Goal: Task Accomplishment & Management: Use online tool/utility

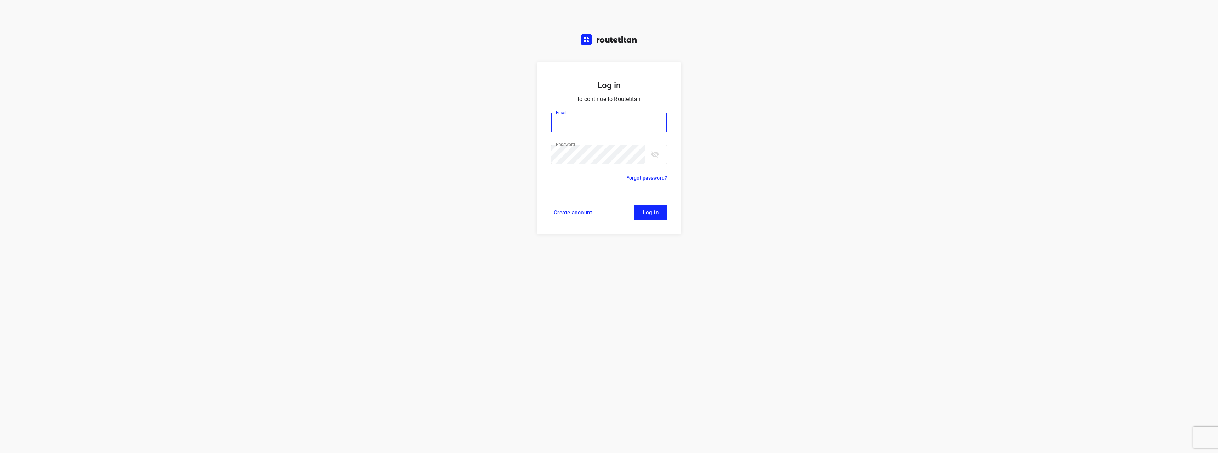
type input "[EMAIL_ADDRESS][DOMAIN_NAME]"
click at [663, 209] on button "Log in" at bounding box center [650, 213] width 33 height 16
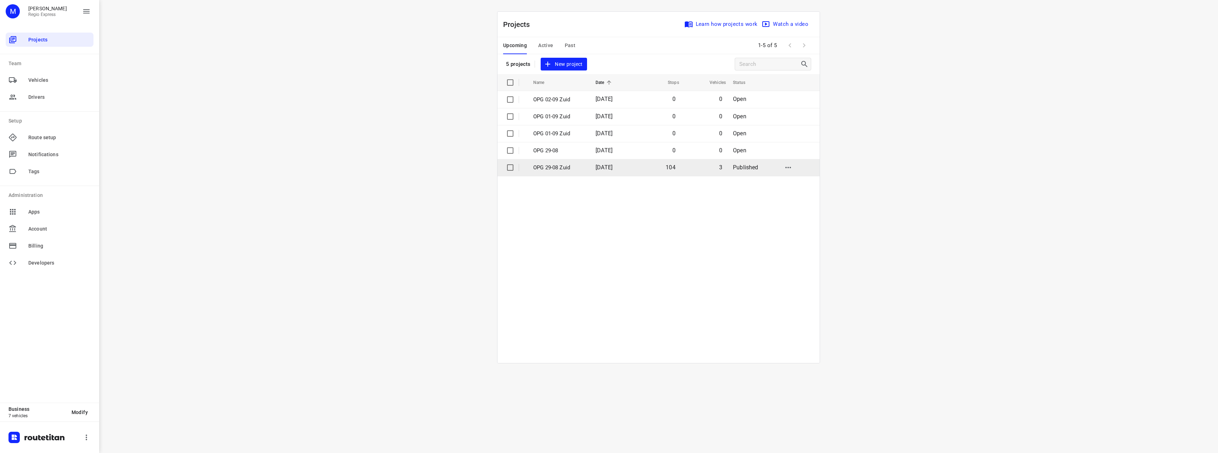
click at [569, 173] on td "OPG 29-08 Zuid" at bounding box center [558, 167] width 64 height 17
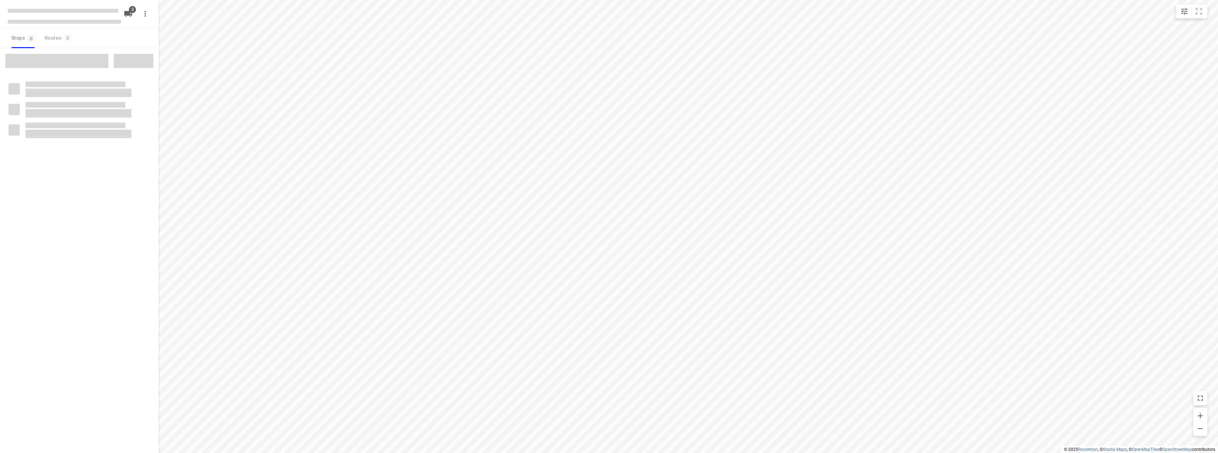
type input "distance"
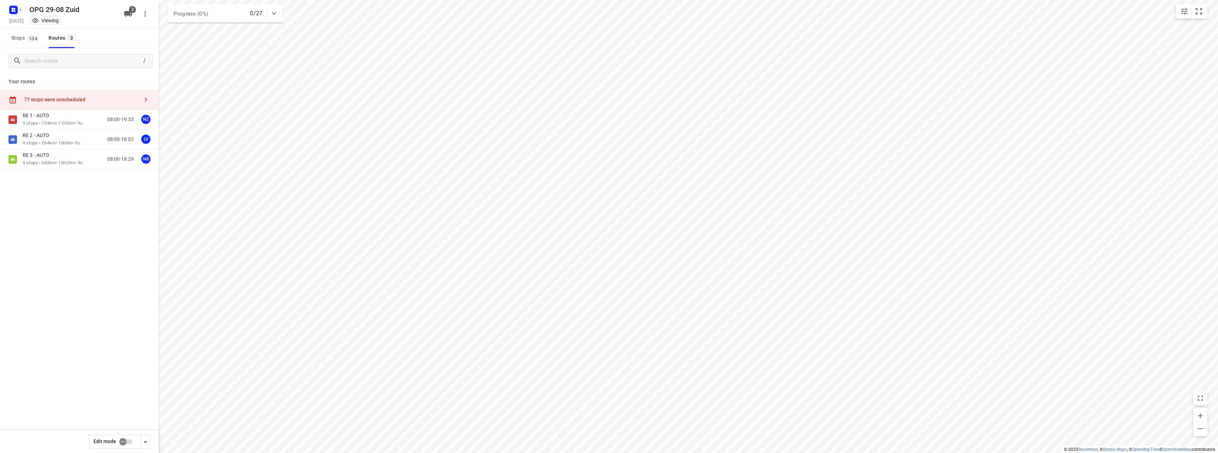
click at [125, 439] on input "checkbox" at bounding box center [123, 441] width 40 height 13
checkbox input "true"
click at [67, 138] on div "RE 2 - AUTO" at bounding box center [51, 136] width 57 height 8
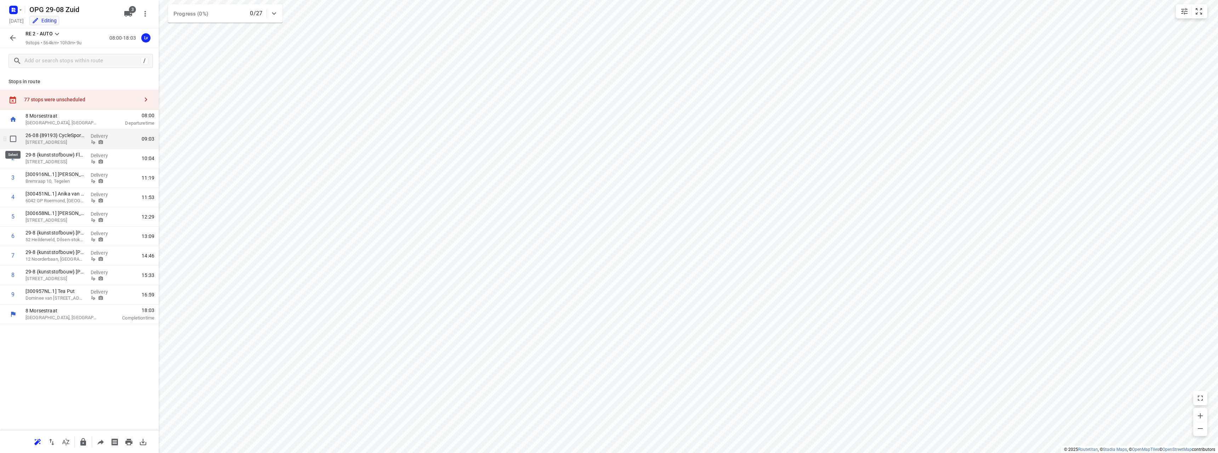
click at [16, 137] on input "checkbox" at bounding box center [13, 139] width 14 height 14
checkbox input "true"
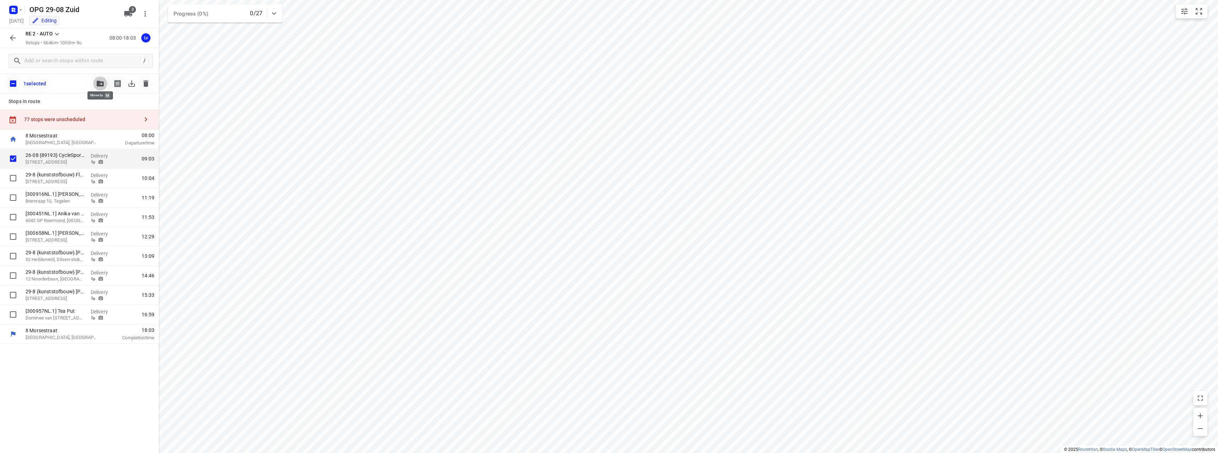
click at [103, 85] on icon "button" at bounding box center [100, 84] width 7 height 6
click at [62, 172] on span "Unscheduled stops" at bounding box center [73, 175] width 57 height 8
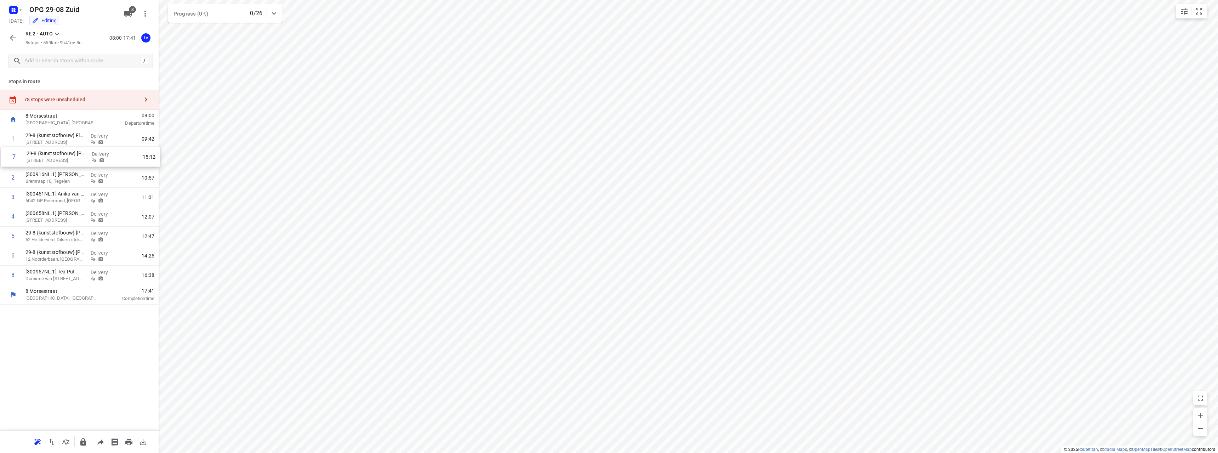
drag, startPoint x: 38, startPoint y: 255, endPoint x: 39, endPoint y: 154, distance: 100.5
click at [39, 154] on div "1 29-8 {kunststofbouw} Floorsupply Nederland B.V. [GEOGRAPHIC_DATA] Delivery 09…" at bounding box center [79, 207] width 159 height 156
drag, startPoint x: 34, startPoint y: 158, endPoint x: 34, endPoint y: 136, distance: 22.3
click at [34, 136] on div "1 29-8 {kunststofbouw} Floorsupply Nederland B.V. [GEOGRAPHIC_DATA] Delivery 09…" at bounding box center [79, 207] width 159 height 156
drag, startPoint x: 33, startPoint y: 160, endPoint x: 34, endPoint y: 139, distance: 21.2
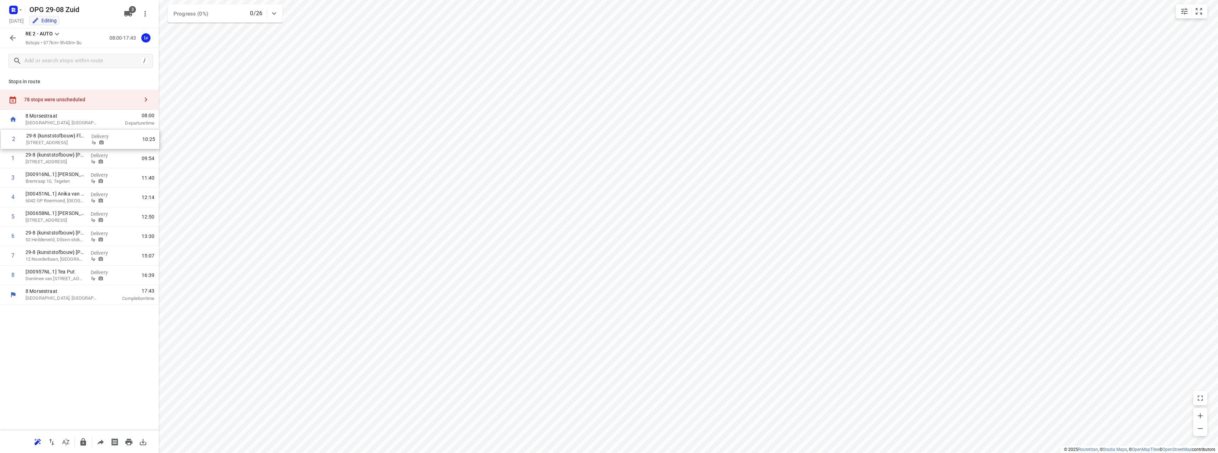
click at [34, 139] on div "1 29-8 {kunststofbouw} [PERSON_NAME] 13 Westeinde, Kesteren Delivery 09:54 2 29…" at bounding box center [79, 207] width 159 height 156
drag, startPoint x: 39, startPoint y: 259, endPoint x: 38, endPoint y: 171, distance: 87.5
click at [38, 171] on div "1 29-8 {kunststofbouw} Floorsupply Nederland B.V. [GEOGRAPHIC_DATA] Delivery 09…" at bounding box center [79, 207] width 159 height 156
drag, startPoint x: 32, startPoint y: 180, endPoint x: 36, endPoint y: 244, distance: 63.5
click at [36, 244] on div "1 29-8 {kunststofbouw} Floorsupply [GEOGRAPHIC_DATA] B.V. [GEOGRAPHIC_DATA] Del…" at bounding box center [79, 207] width 159 height 156
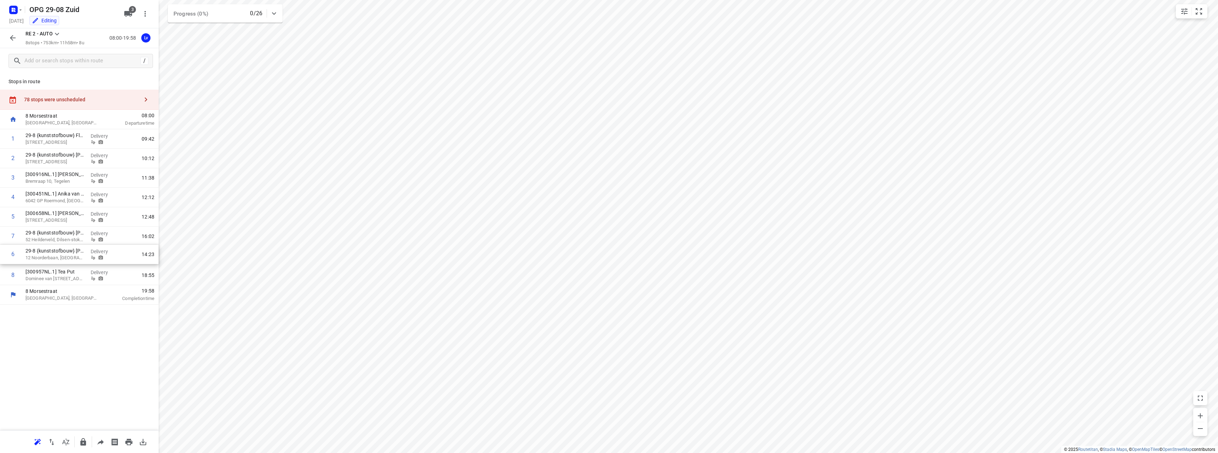
drag, startPoint x: 36, startPoint y: 236, endPoint x: 37, endPoint y: 258, distance: 22.0
click at [37, 258] on div "1 29-8 {kunststofbouw} Floorsupply Nederland B.V. [GEOGRAPHIC_DATA] Delivery 09…" at bounding box center [79, 207] width 159 height 156
drag, startPoint x: 38, startPoint y: 162, endPoint x: 40, endPoint y: 263, distance: 100.9
click at [40, 263] on div "1 29-8 {kunststofbouw} Floorsupply Nederland B.V. [GEOGRAPHIC_DATA] Delivery 09…" at bounding box center [79, 207] width 159 height 156
drag, startPoint x: 64, startPoint y: 162, endPoint x: 57, endPoint y: 101, distance: 60.9
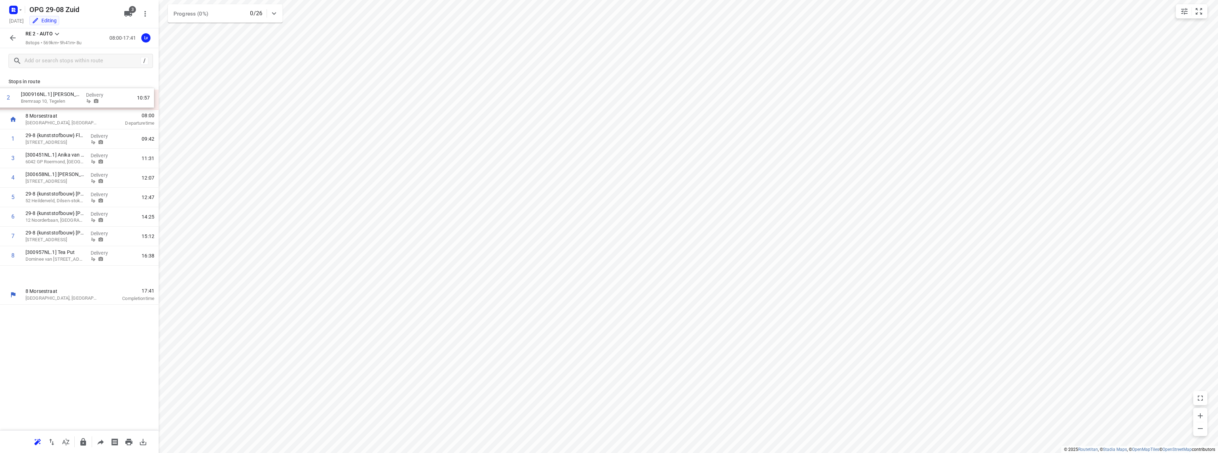
click at [57, 101] on div "Stops in route 78 stops were unscheduled [GEOGRAPHIC_DATA][PERSON_NAME], [GEOGR…" at bounding box center [79, 252] width 159 height 357
click at [7, 161] on input "checkbox" at bounding box center [13, 158] width 14 height 14
checkbox input "true"
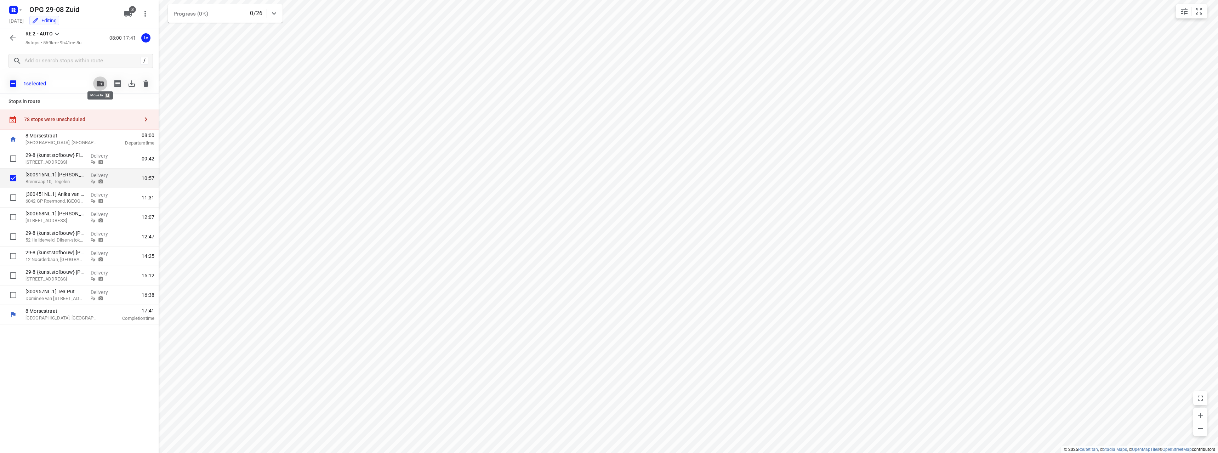
click at [100, 78] on button "button" at bounding box center [100, 83] width 14 height 14
click at [44, 172] on div at bounding box center [36, 175] width 17 height 8
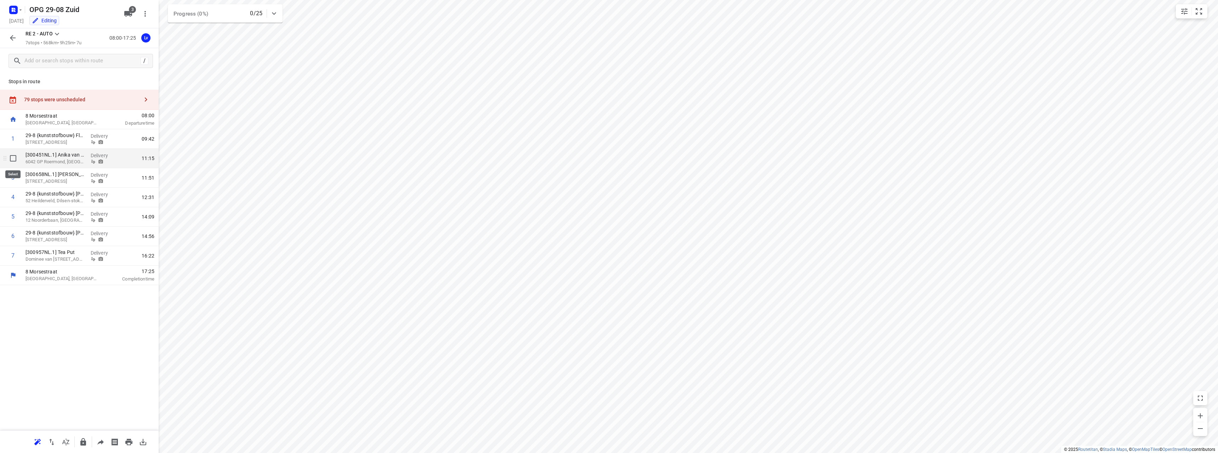
click at [15, 161] on input "checkbox" at bounding box center [13, 158] width 14 height 14
checkbox input "true"
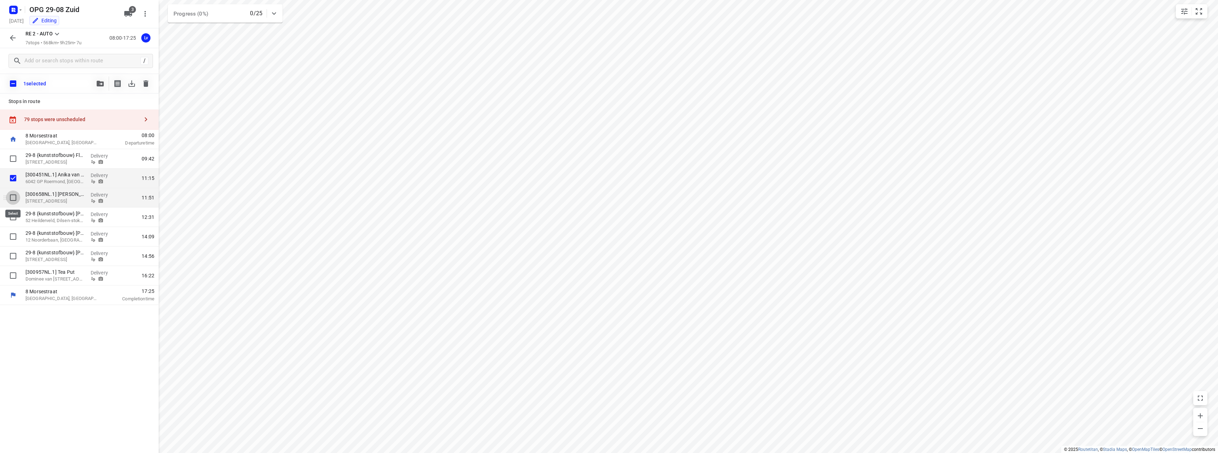
click at [13, 198] on input "checkbox" at bounding box center [13, 197] width 14 height 14
checkbox input "true"
click at [98, 81] on icon "button" at bounding box center [100, 84] width 7 height 6
click at [62, 170] on div "Unscheduled stops" at bounding box center [64, 175] width 85 height 14
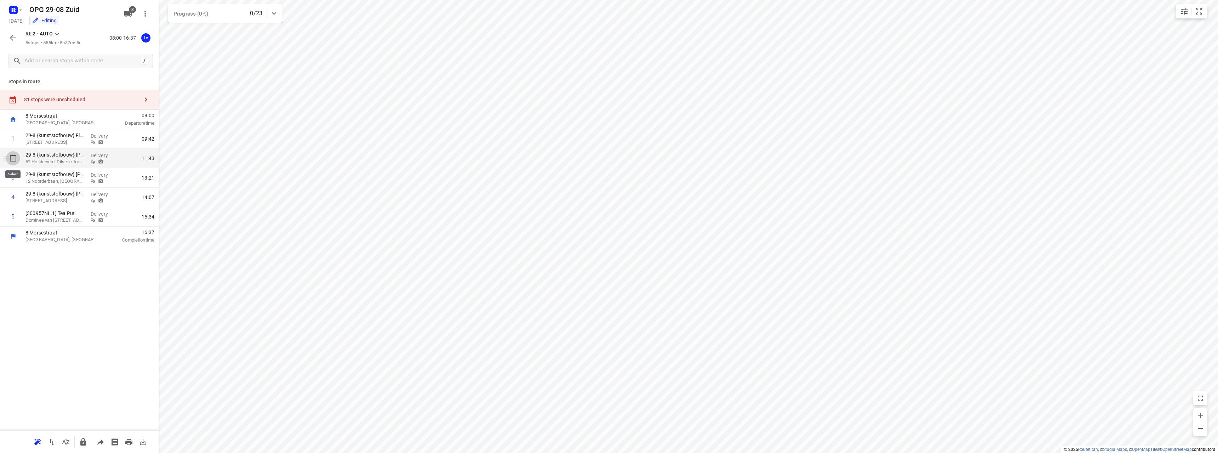
click at [13, 162] on input "checkbox" at bounding box center [13, 158] width 14 height 14
checkbox input "true"
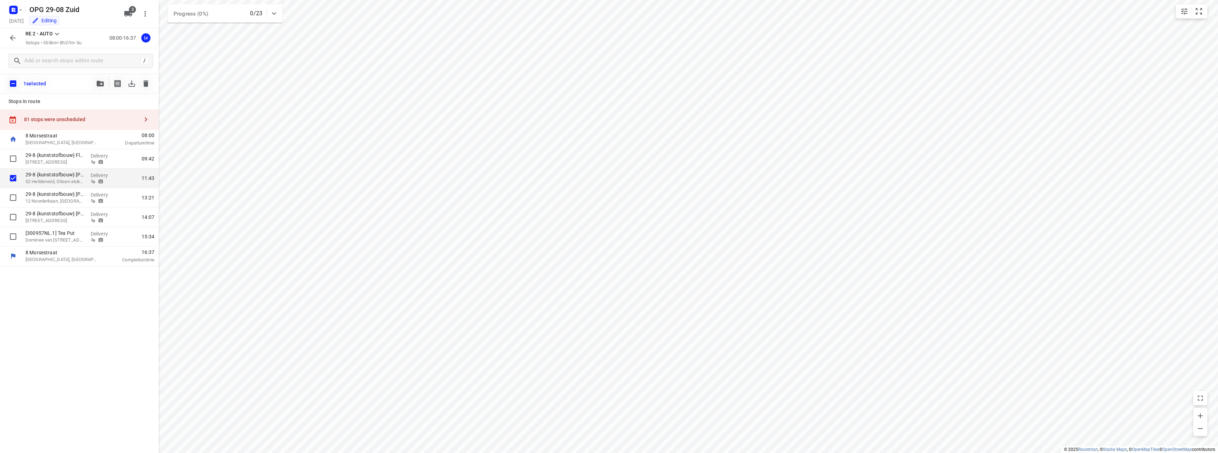
drag, startPoint x: 108, startPoint y: 74, endPoint x: 107, endPoint y: 80, distance: 6.8
click at [108, 74] on div "1 selected" at bounding box center [79, 84] width 159 height 20
click at [107, 84] on button "button" at bounding box center [100, 83] width 14 height 14
click at [80, 174] on span "Unscheduled stops" at bounding box center [73, 175] width 57 height 8
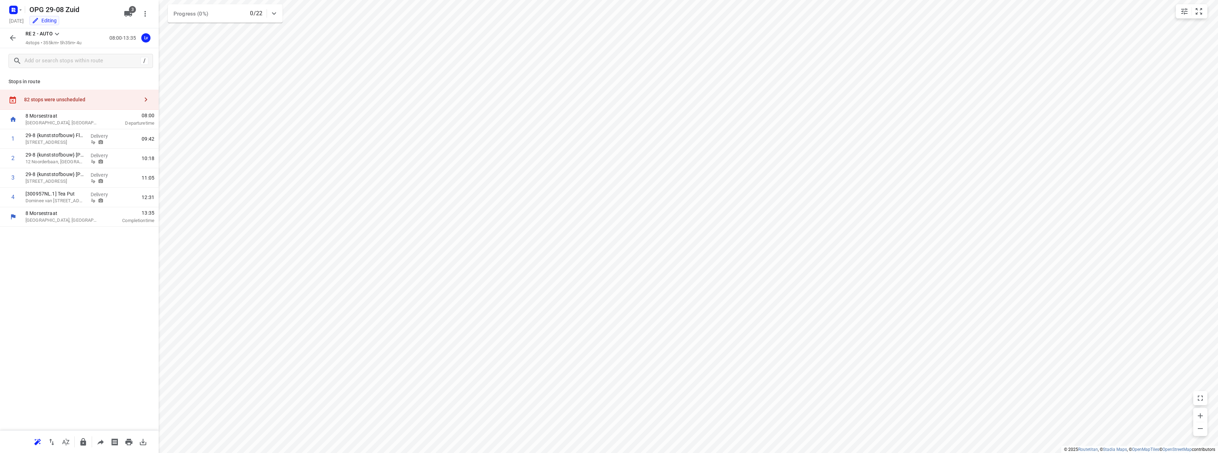
click at [60, 97] on div "82 stops were unscheduled" at bounding box center [81, 100] width 115 height 6
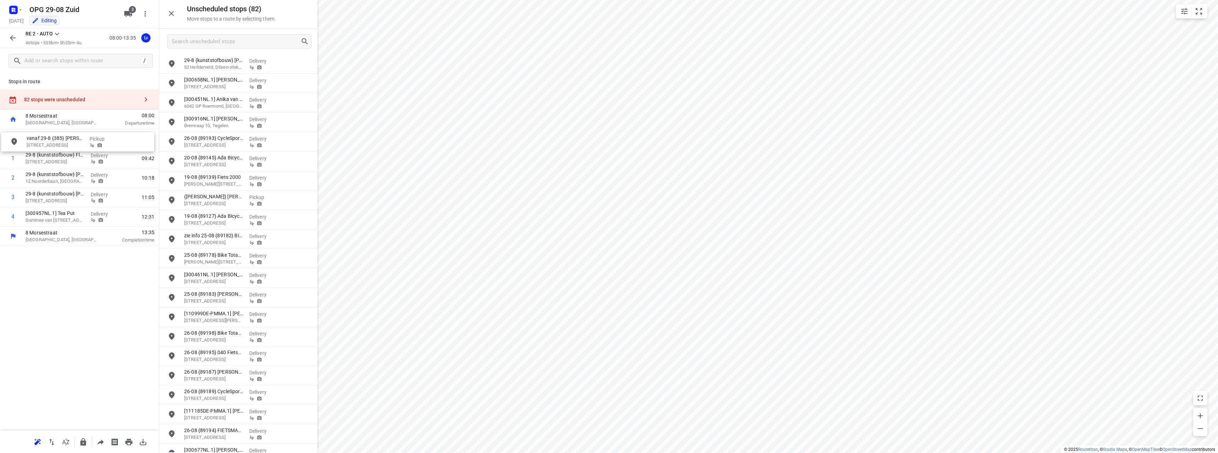
drag, startPoint x: 227, startPoint y: 261, endPoint x: 66, endPoint y: 145, distance: 198.0
click at [1184, 16] on button "small contained button group" at bounding box center [1184, 11] width 14 height 14
click at [1191, 143] on input "checkbox" at bounding box center [1190, 147] width 40 height 13
click at [1199, 147] on input "checkbox" at bounding box center [1197, 147] width 40 height 13
checkbox input "false"
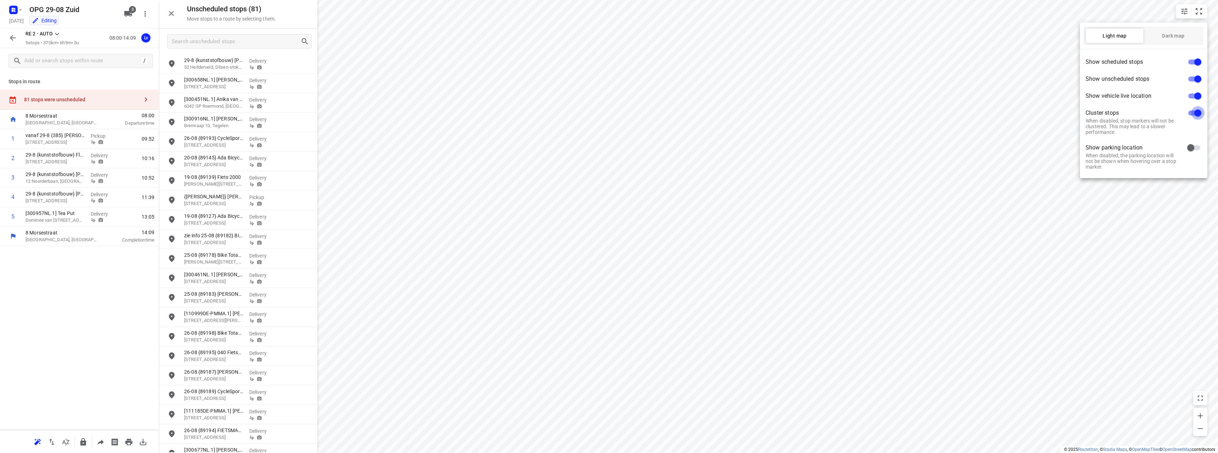
click at [1196, 114] on input "checkbox" at bounding box center [1197, 112] width 40 height 13
click at [1192, 114] on input "checkbox" at bounding box center [1190, 112] width 40 height 13
checkbox input "true"
click at [219, 141] on div at bounding box center [609, 226] width 1218 height 453
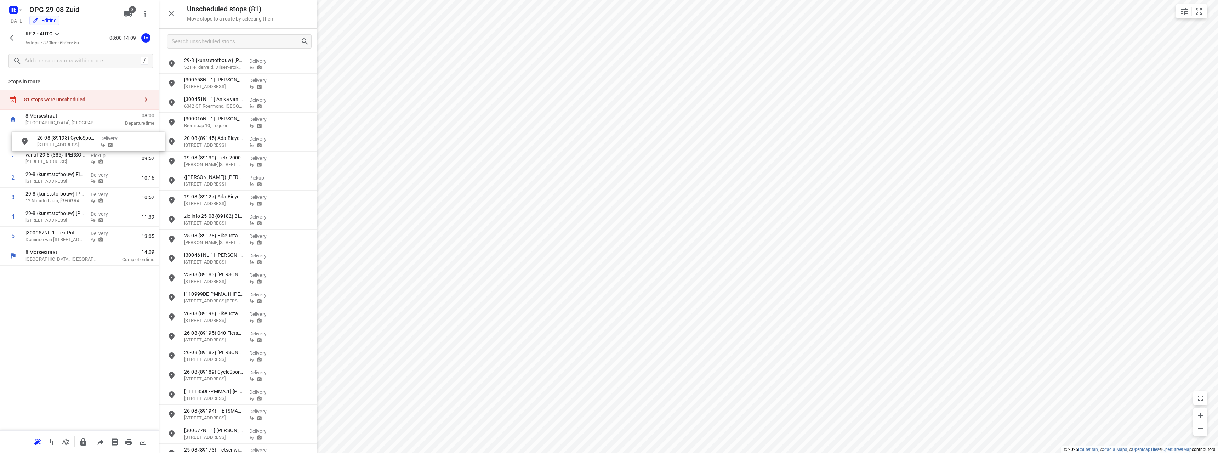
drag, startPoint x: 221, startPoint y: 143, endPoint x: 68, endPoint y: 142, distance: 152.2
drag, startPoint x: 223, startPoint y: 306, endPoint x: 79, endPoint y: 215, distance: 170.4
drag, startPoint x: 233, startPoint y: 335, endPoint x: 88, endPoint y: 238, distance: 174.2
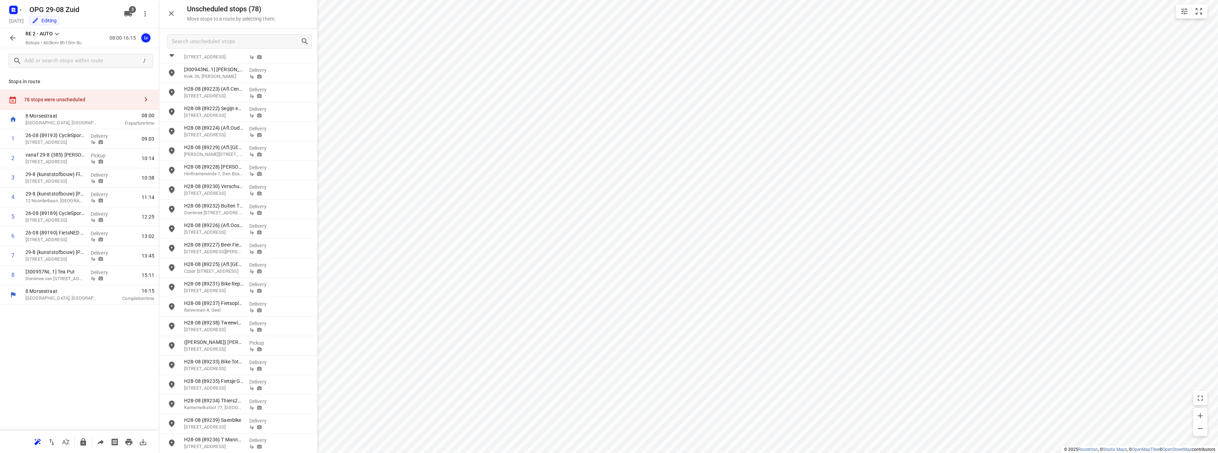
scroll to position [1122, 0]
drag, startPoint x: 209, startPoint y: 216, endPoint x: 90, endPoint y: 213, distance: 119.4
drag, startPoint x: 224, startPoint y: 214, endPoint x: 69, endPoint y: 215, distance: 155.1
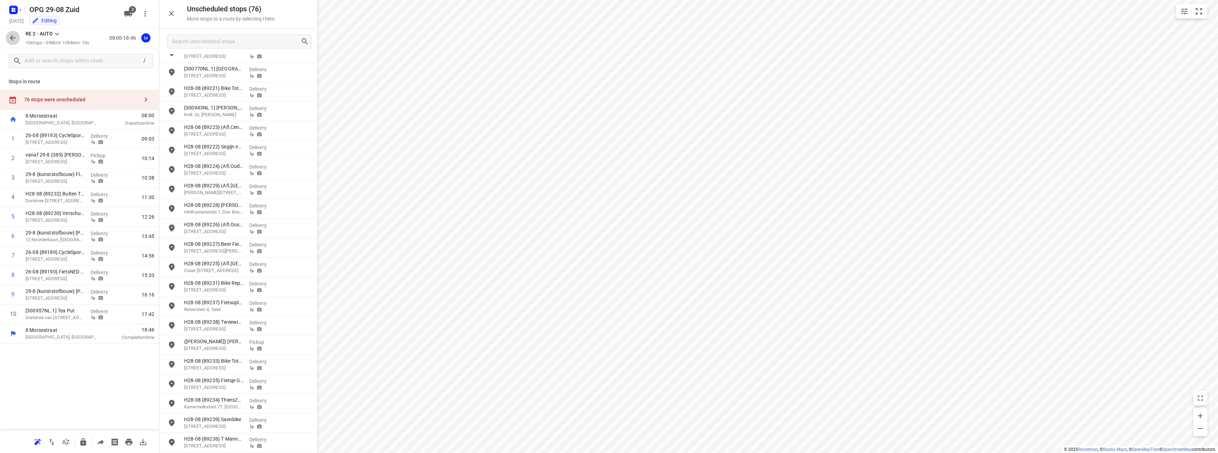
click at [10, 38] on icon "button" at bounding box center [12, 38] width 8 height 8
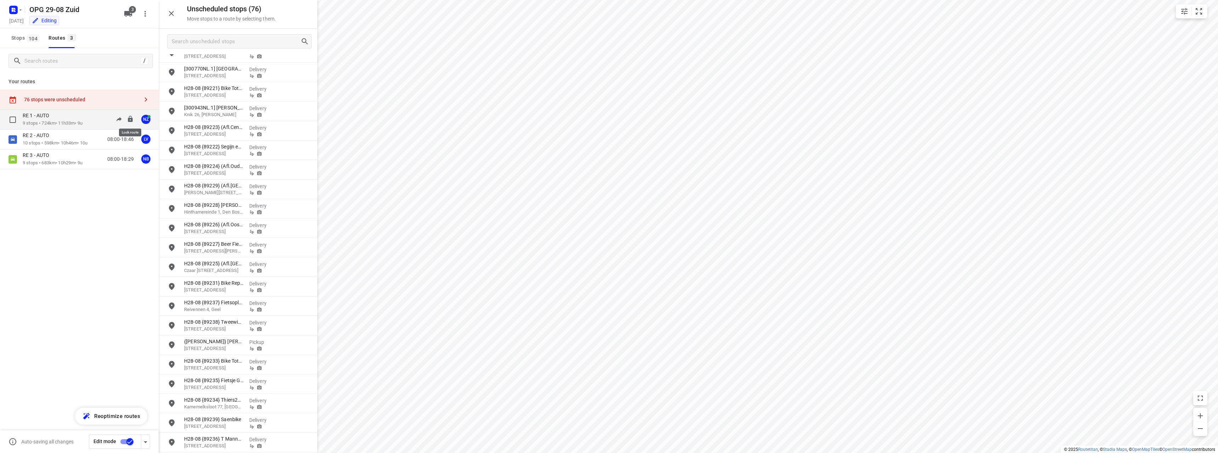
click at [131, 118] on icon at bounding box center [130, 119] width 5 height 6
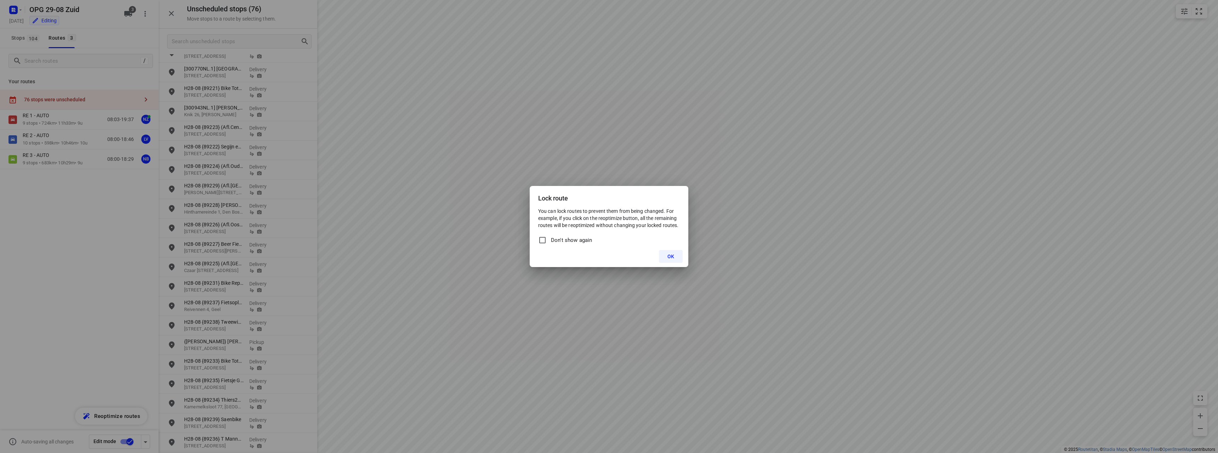
click at [663, 256] on button "OK" at bounding box center [671, 256] width 24 height 13
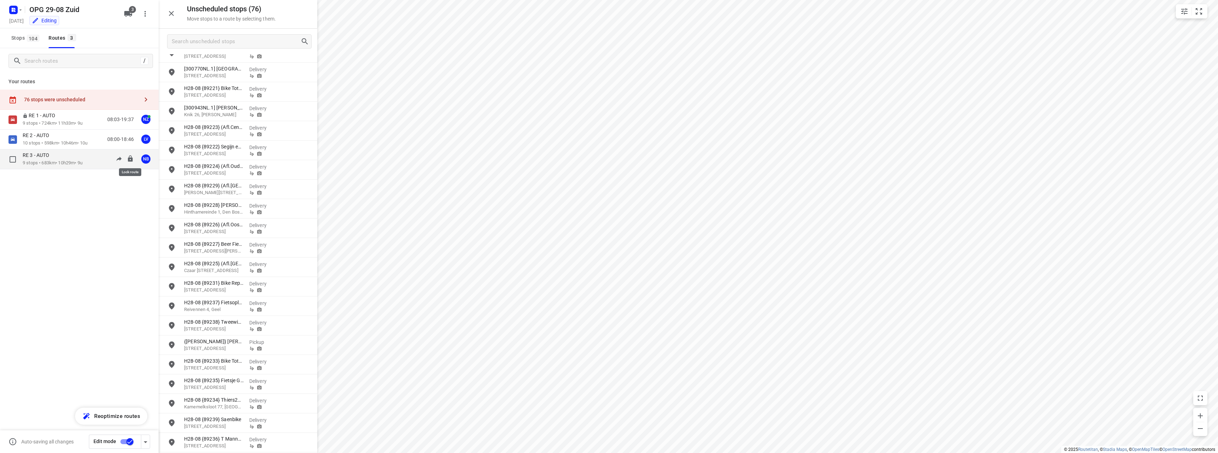
click at [131, 160] on icon at bounding box center [130, 158] width 5 height 6
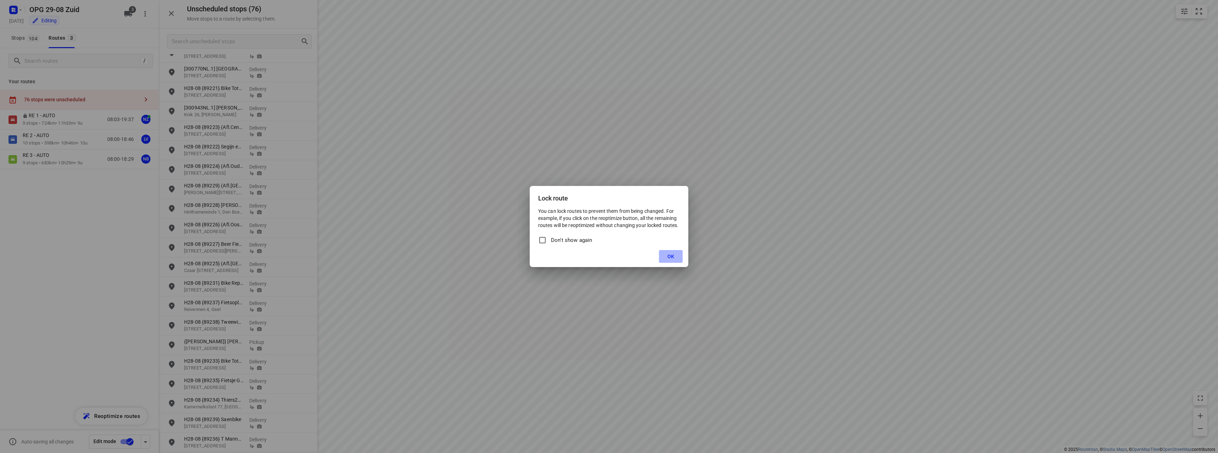
click at [663, 258] on button "OK" at bounding box center [671, 256] width 24 height 13
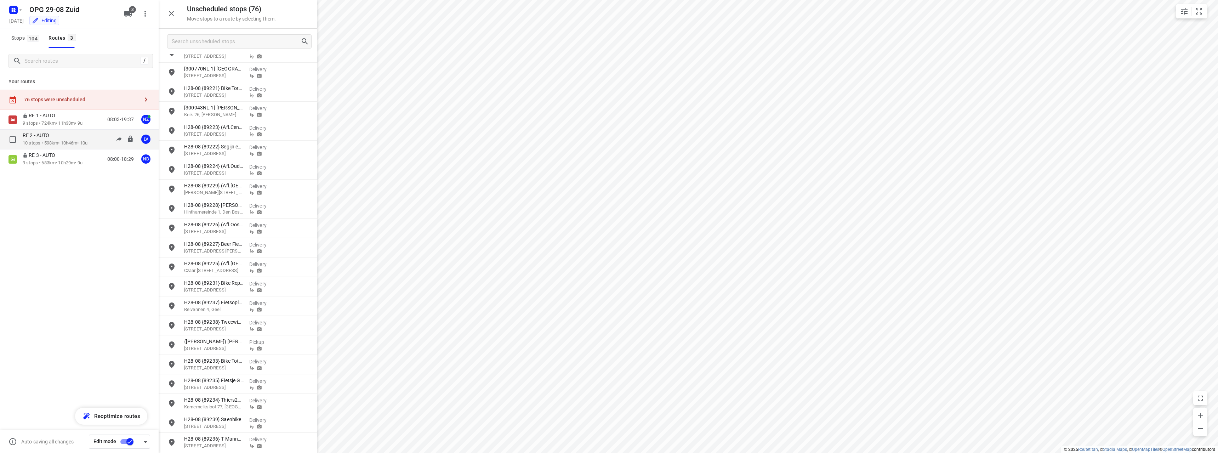
click at [57, 141] on p "10 stops • 598km • 10h46m • 10u" at bounding box center [55, 143] width 65 height 7
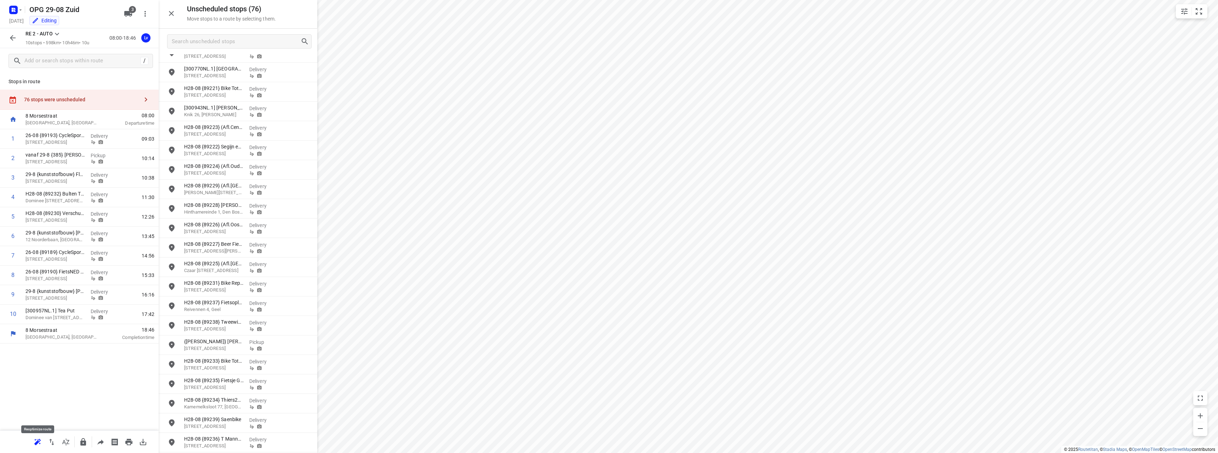
click at [38, 440] on icon "button" at bounding box center [37, 442] width 6 height 6
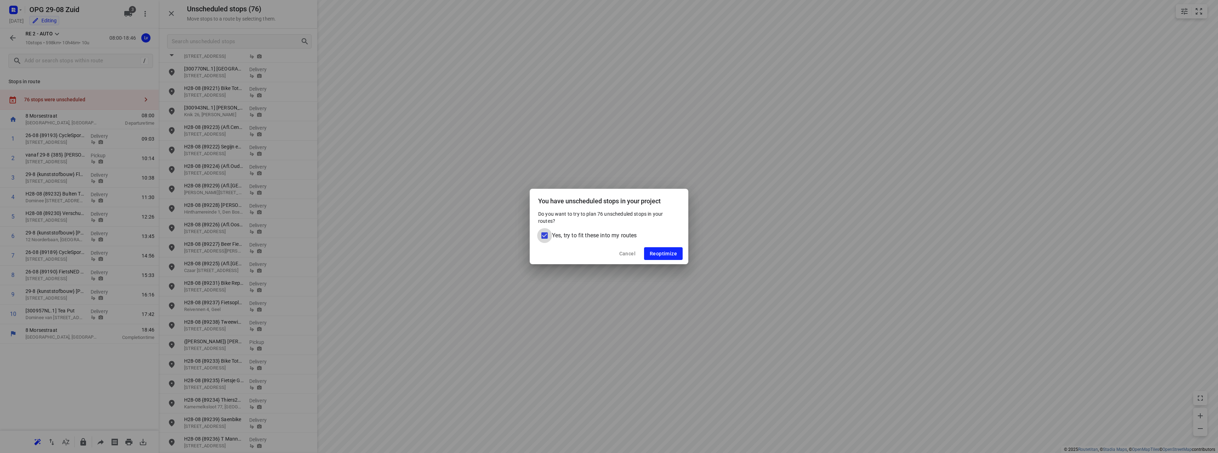
click at [549, 238] on input "Yes, try to fit these into my routes" at bounding box center [544, 235] width 15 height 15
checkbox input "false"
click at [657, 251] on span "Reoptimize" at bounding box center [663, 254] width 27 height 6
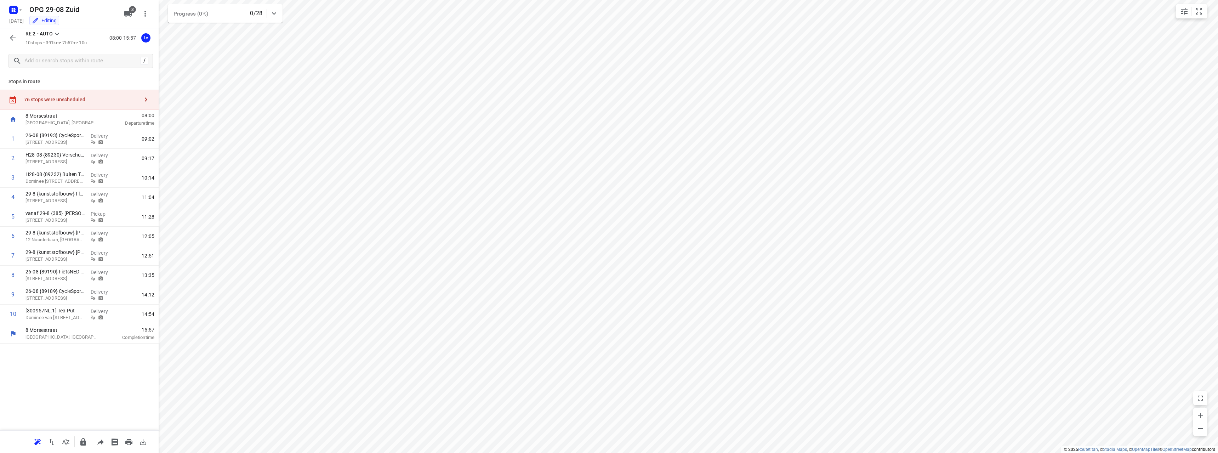
click at [12, 35] on icon "button" at bounding box center [12, 38] width 8 height 8
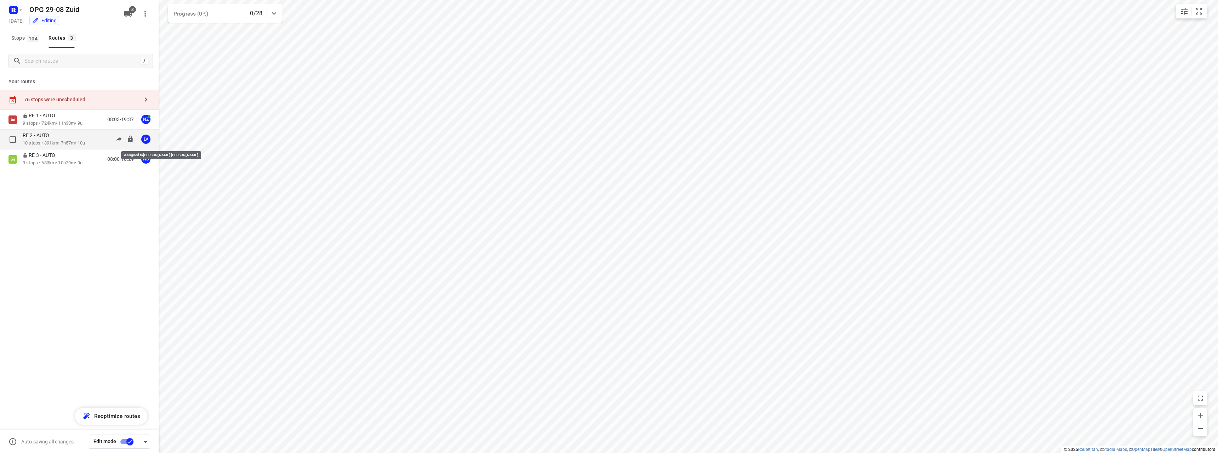
click at [147, 139] on div "LV" at bounding box center [145, 139] width 9 height 9
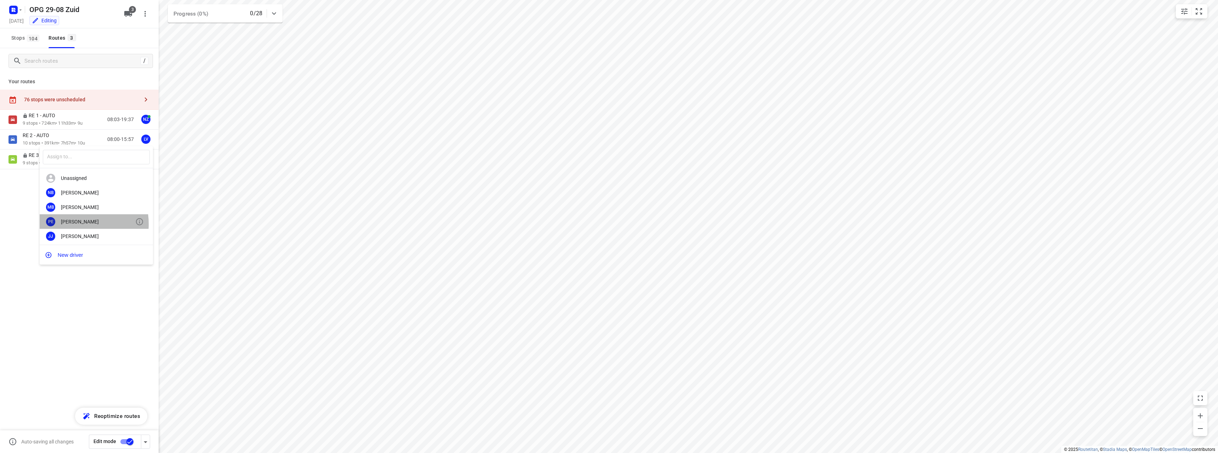
click at [68, 224] on div "[PERSON_NAME]" at bounding box center [98, 222] width 74 height 6
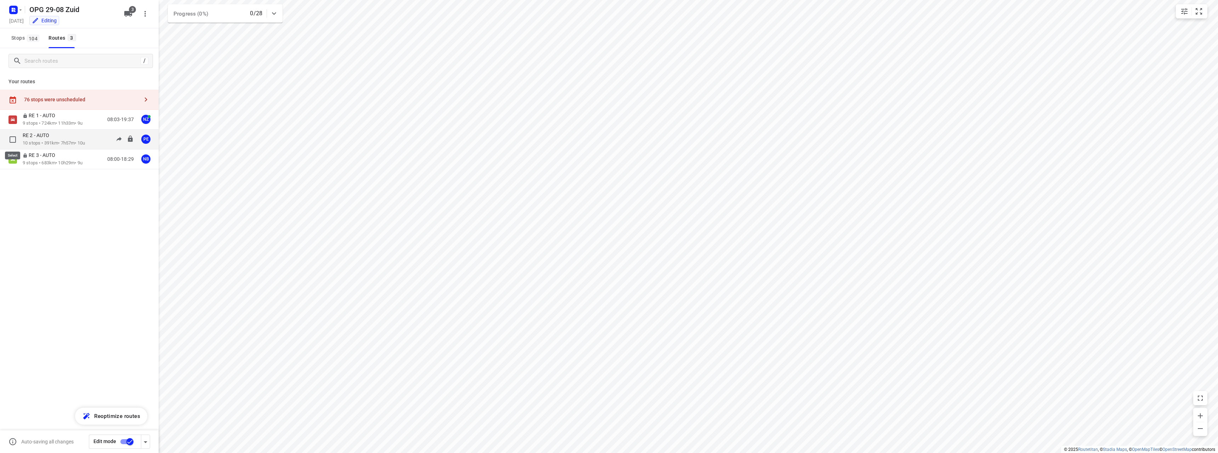
click at [12, 139] on input "checkbox" at bounding box center [13, 139] width 14 height 14
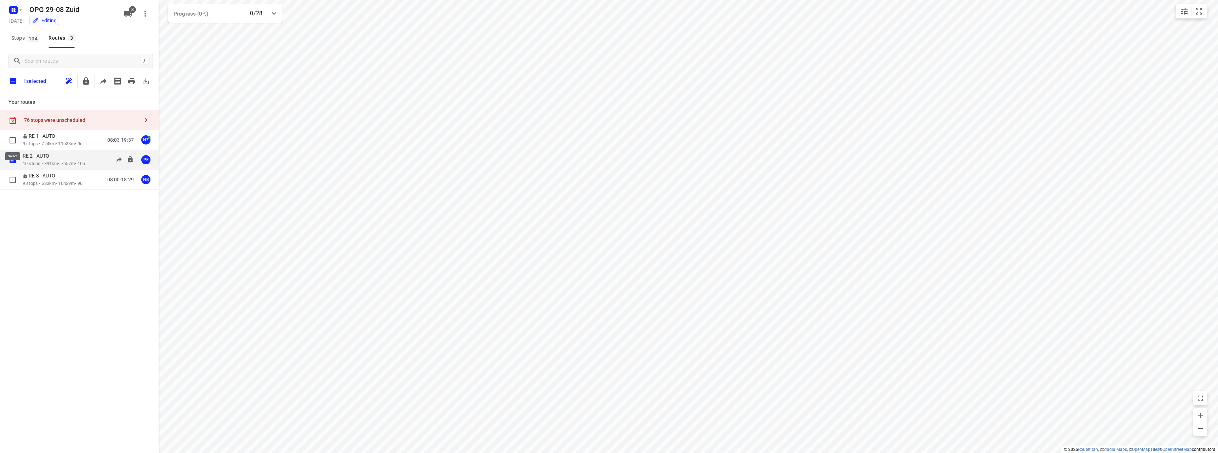
checkbox input "true"
click at [128, 83] on icon "button" at bounding box center [131, 81] width 8 height 8
click at [15, 76] on input "checkbox" at bounding box center [13, 81] width 15 height 15
checkbox input "true"
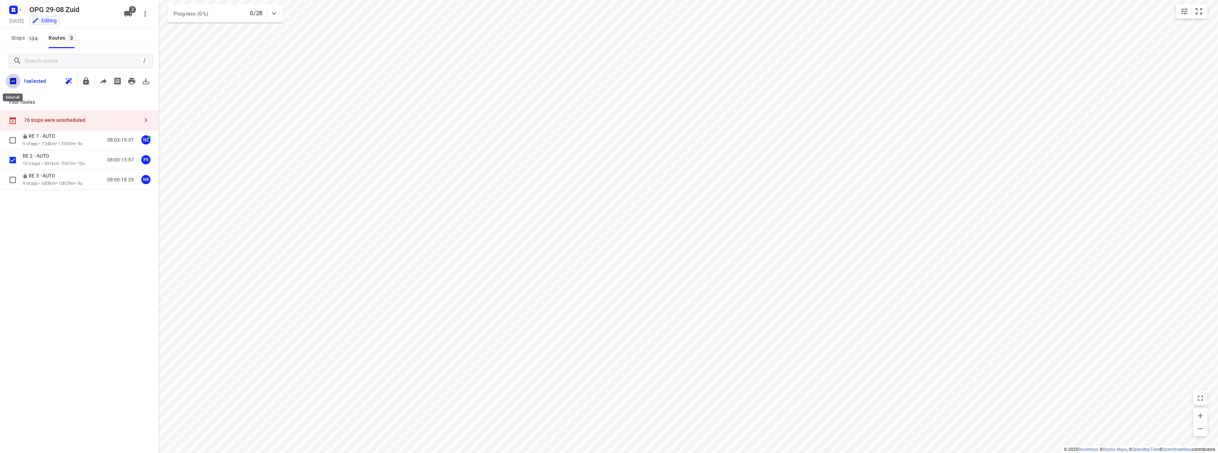
checkbox input "true"
click at [13, 85] on input "checkbox" at bounding box center [13, 81] width 15 height 15
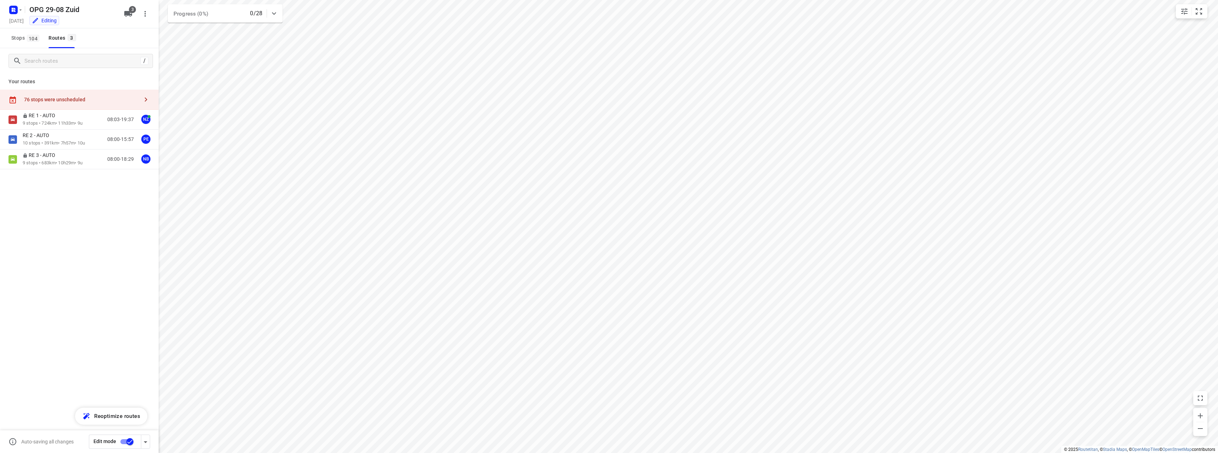
click at [127, 437] on input "checkbox" at bounding box center [130, 441] width 40 height 13
checkbox input "false"
